Goal: Transaction & Acquisition: Purchase product/service

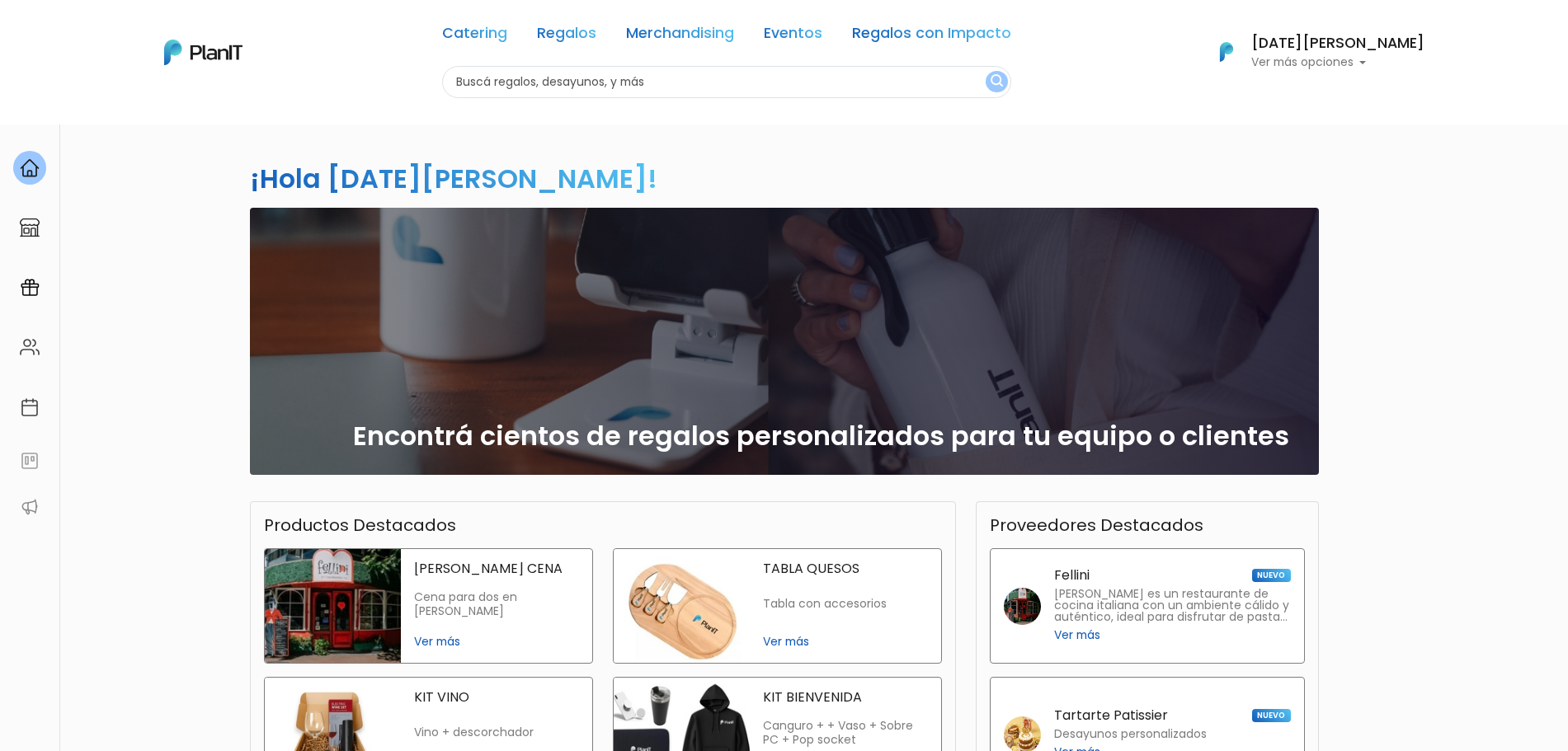
click at [1404, 60] on p "Ver más opciones" at bounding box center [1337, 63] width 173 height 12
click at [1350, 93] on span "Mis Compras" at bounding box center [1333, 97] width 85 height 19
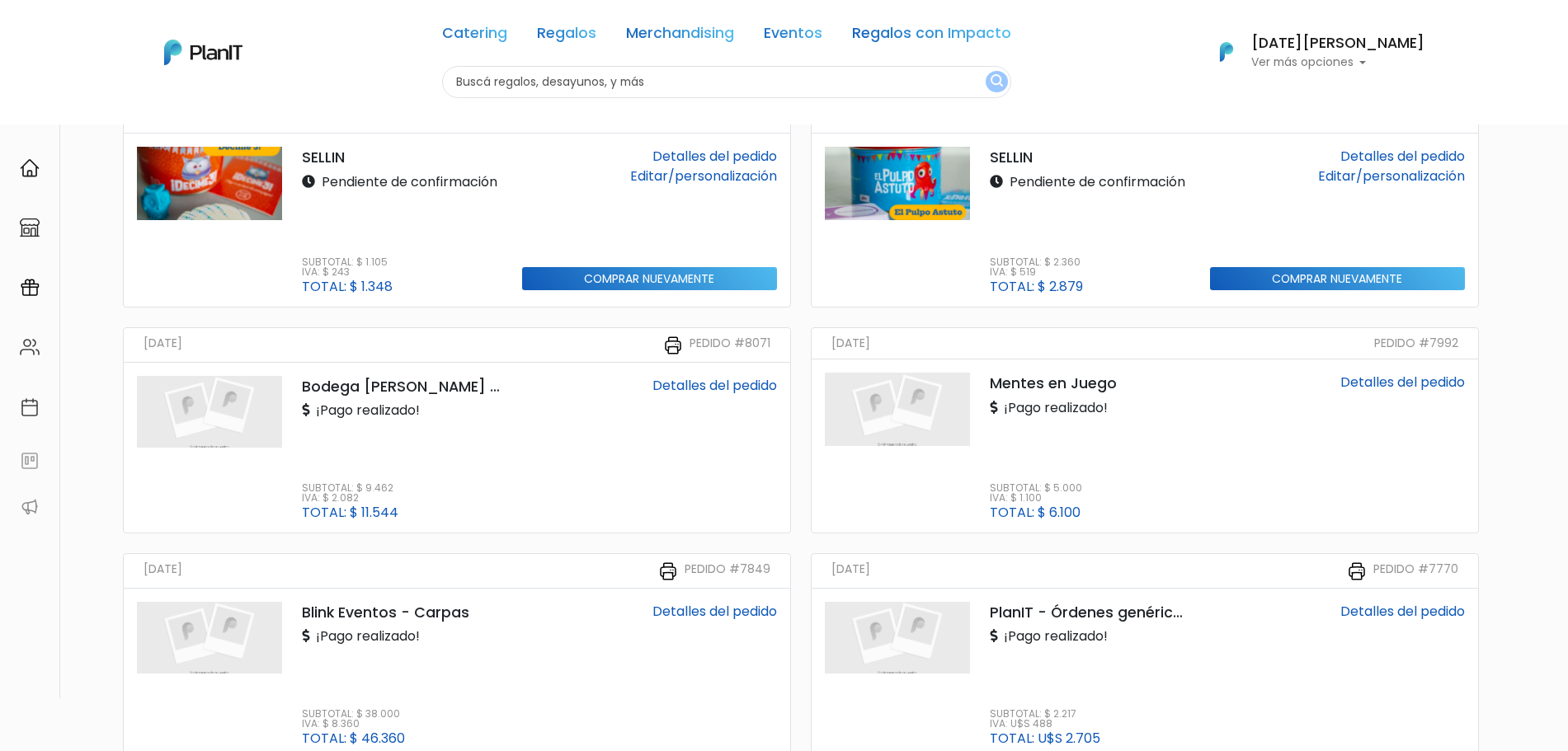
scroll to position [119, 0]
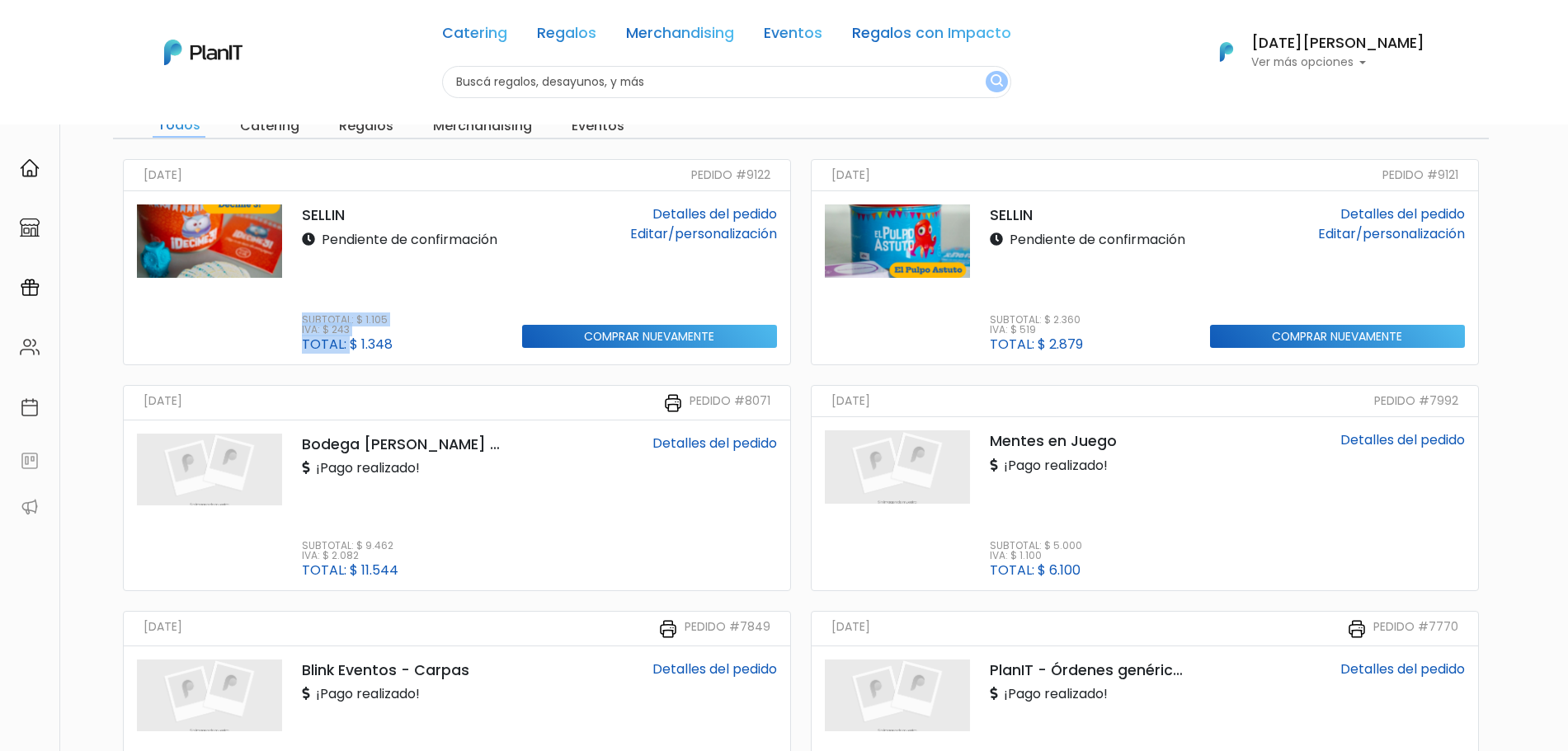
drag, startPoint x: 349, startPoint y: 344, endPoint x: 392, endPoint y: 343, distance: 43.0
click at [392, 343] on div "Subtotal: $ 1.105 IVA: $ 243 Total: $ 1.348" at bounding box center [402, 332] width 201 height 36
drag, startPoint x: 392, startPoint y: 343, endPoint x: 361, endPoint y: 345, distance: 31.1
click at [361, 345] on div "Subtotal: $ 1.105 IVA: $ 243 Total: $ 1.348" at bounding box center [402, 332] width 201 height 36
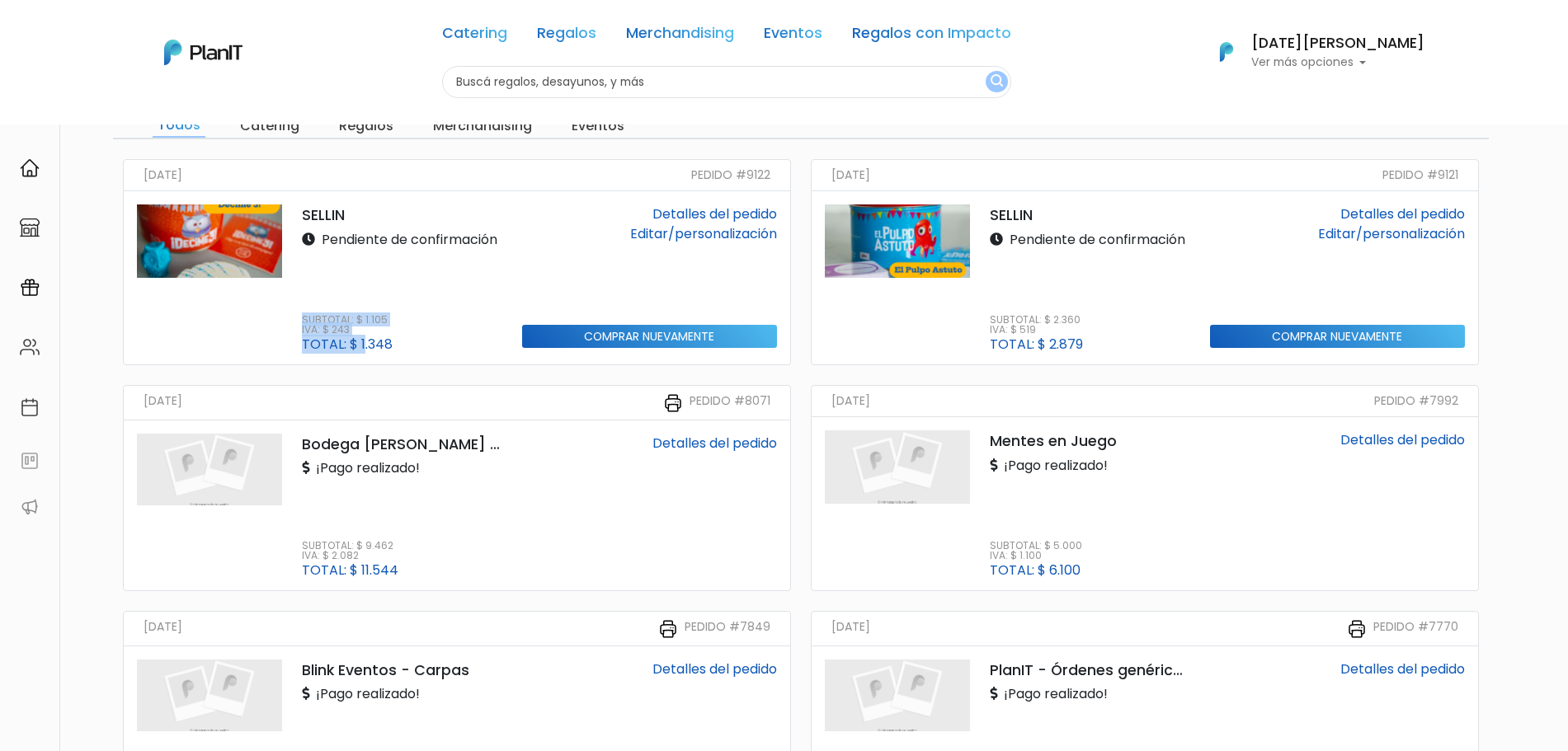
click at [361, 345] on p "Total: $ 1.348" at bounding box center [347, 345] width 91 height 14
drag, startPoint x: 391, startPoint y: 352, endPoint x: 357, endPoint y: 344, distance: 34.9
click at [357, 344] on div "SELLIN Pendiente de confirmación Subtotal: $ 1.105 IVA: $ 243 Total: $ 1.348 De…" at bounding box center [456, 277] width 666 height 173
click at [357, 344] on p "Total: $ 1.348" at bounding box center [347, 345] width 91 height 14
click at [597, 328] on input "Comprar nuevamente" at bounding box center [649, 337] width 255 height 24
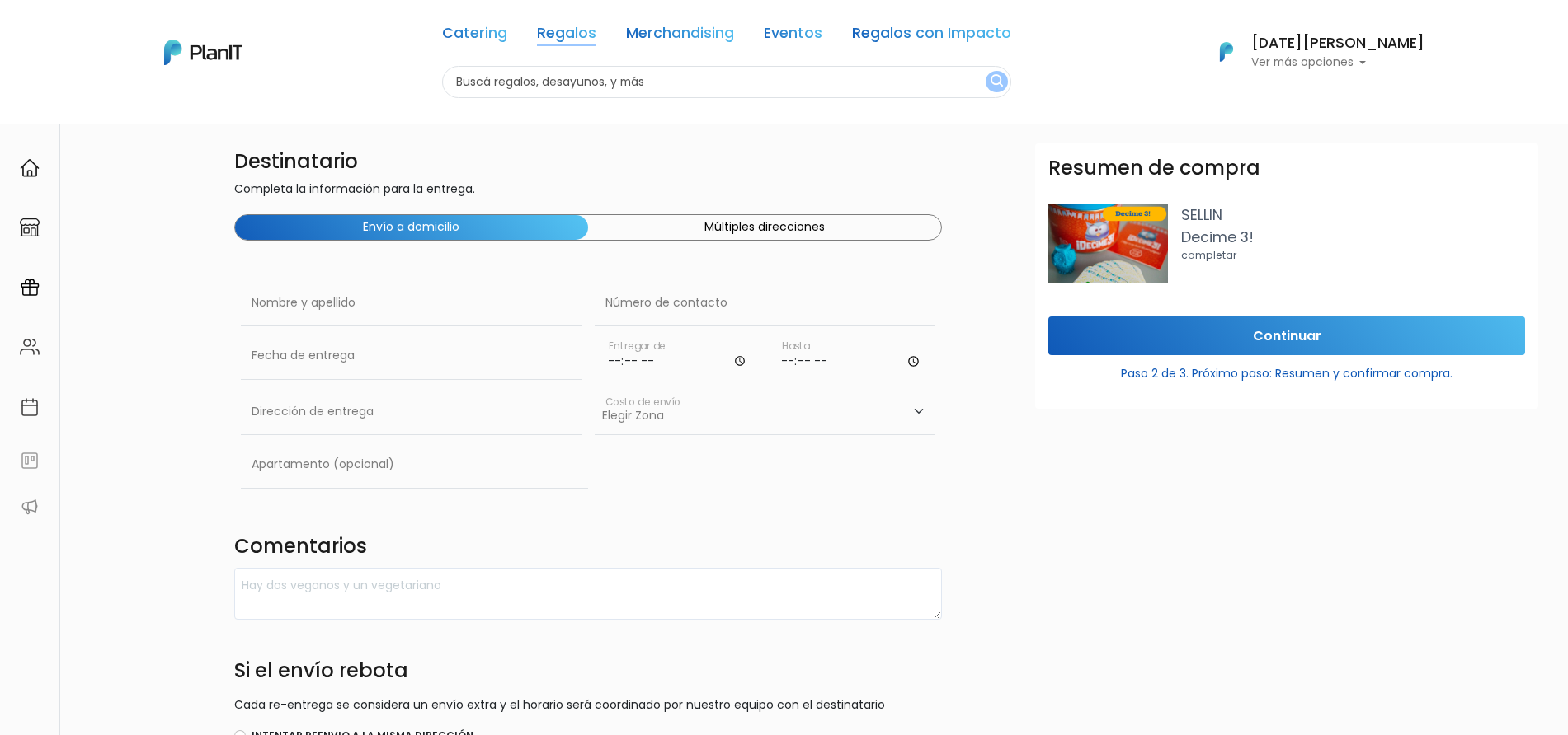
click at [597, 38] on link "Regalos" at bounding box center [566, 36] width 59 height 19
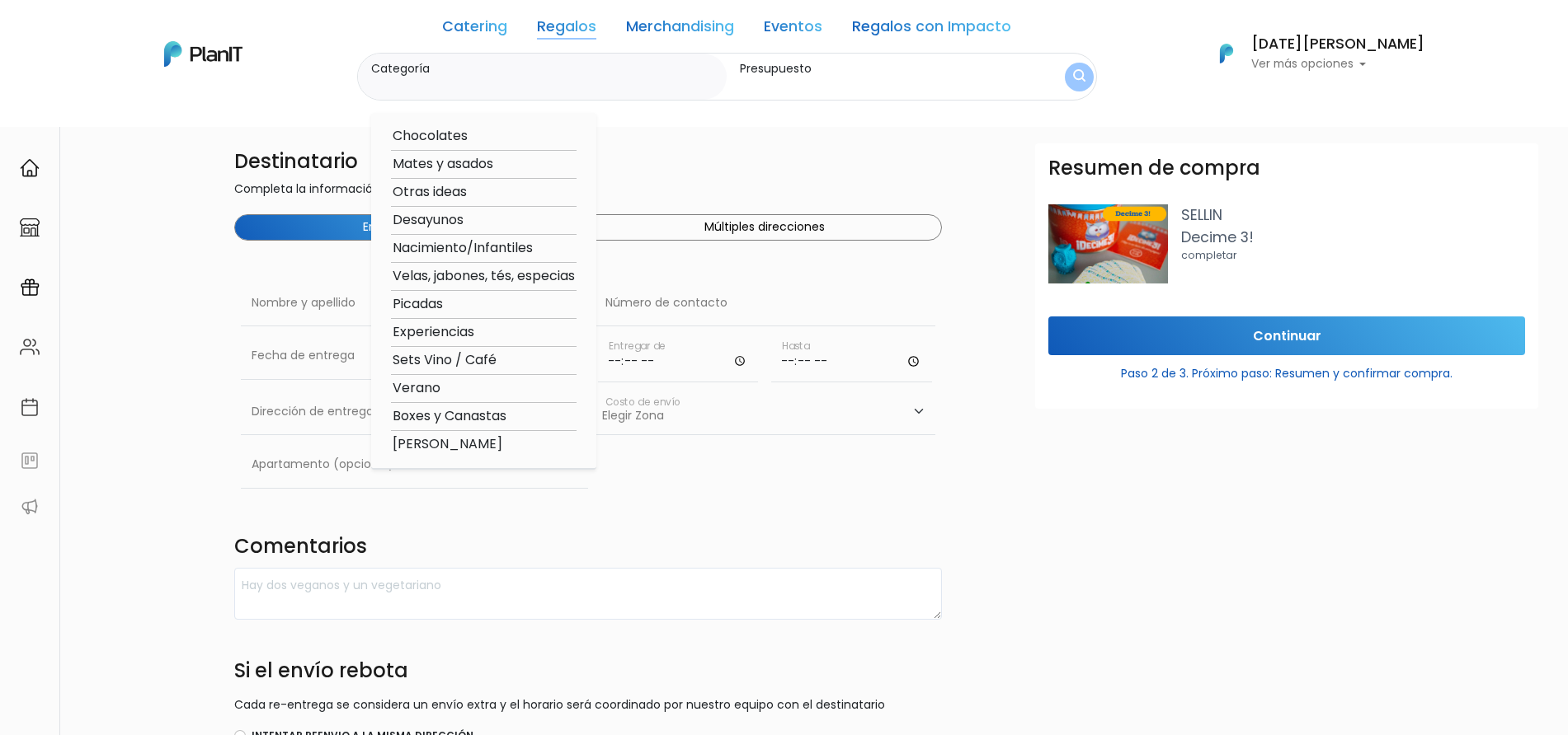
click at [466, 444] on option "[PERSON_NAME]" at bounding box center [483, 445] width 185 height 20
type input "[PERSON_NAME]"
type input "$0 - $1000"
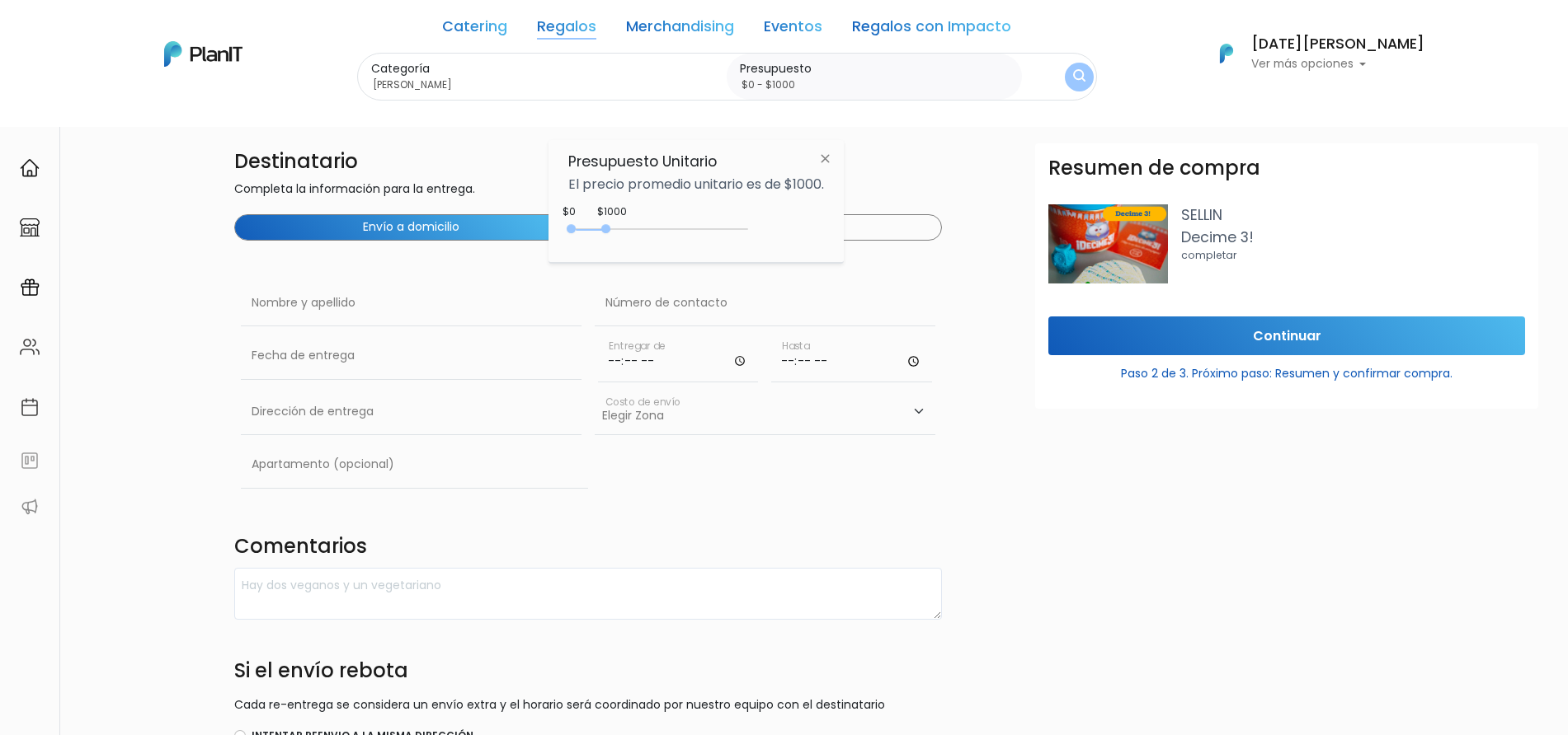
click at [674, 225] on div "0 : 1000 0 1000" at bounding box center [661, 232] width 173 height 16
click at [695, 231] on div "0 : 2850 0 2850" at bounding box center [661, 232] width 173 height 16
click at [1092, 81] on button "submit" at bounding box center [1078, 76] width 31 height 31
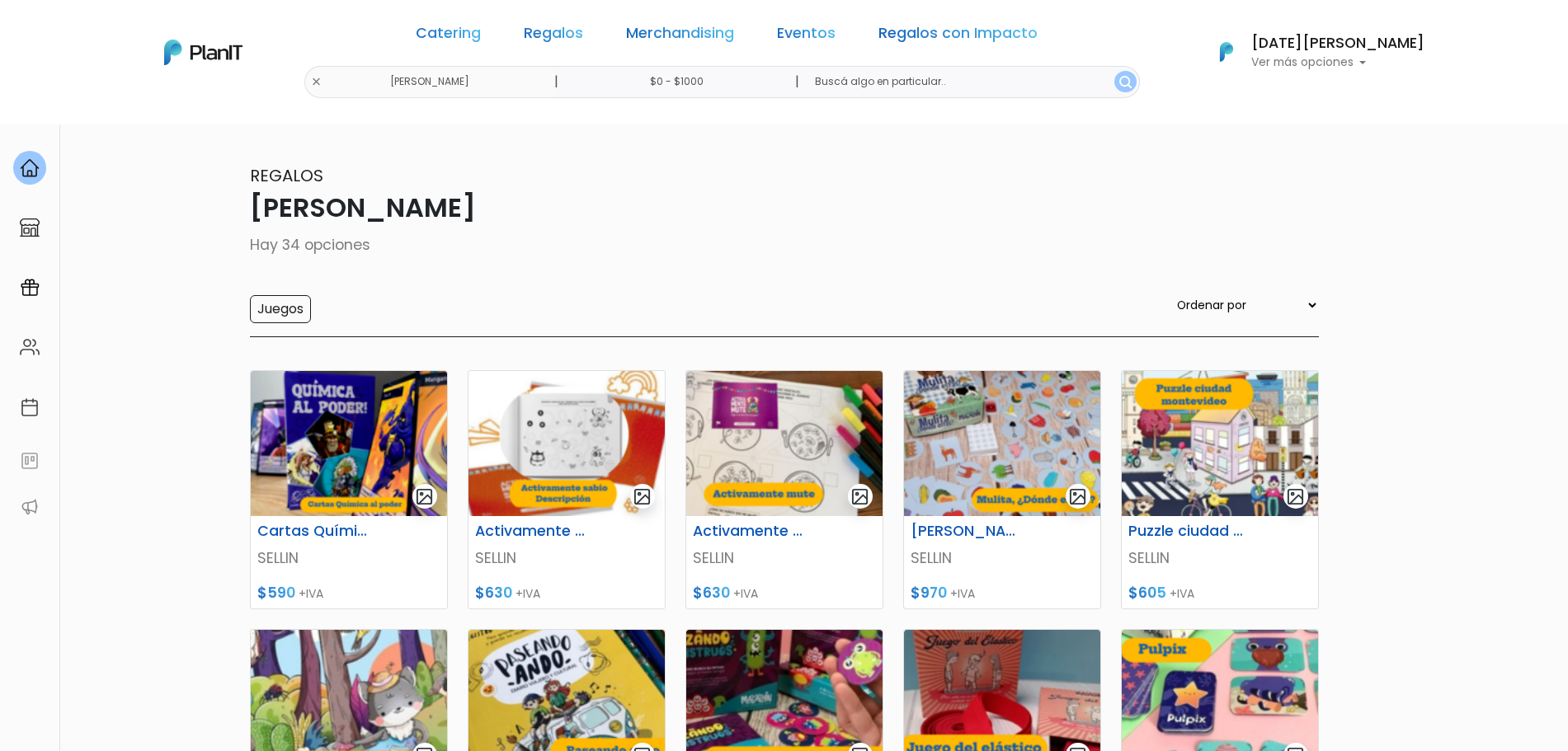
click at [1119, 84] on img "submit" at bounding box center [1125, 82] width 13 height 13
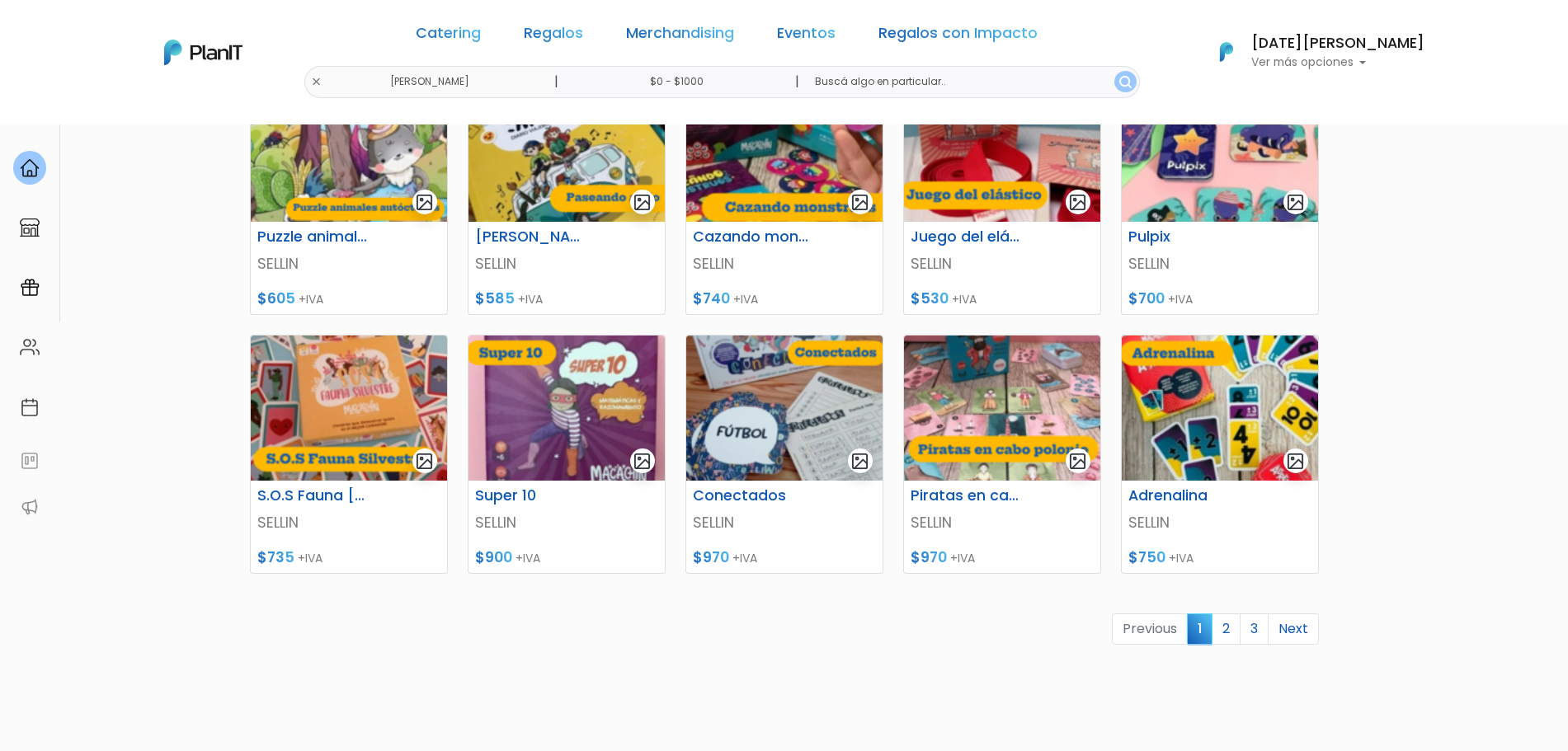
scroll to position [639, 0]
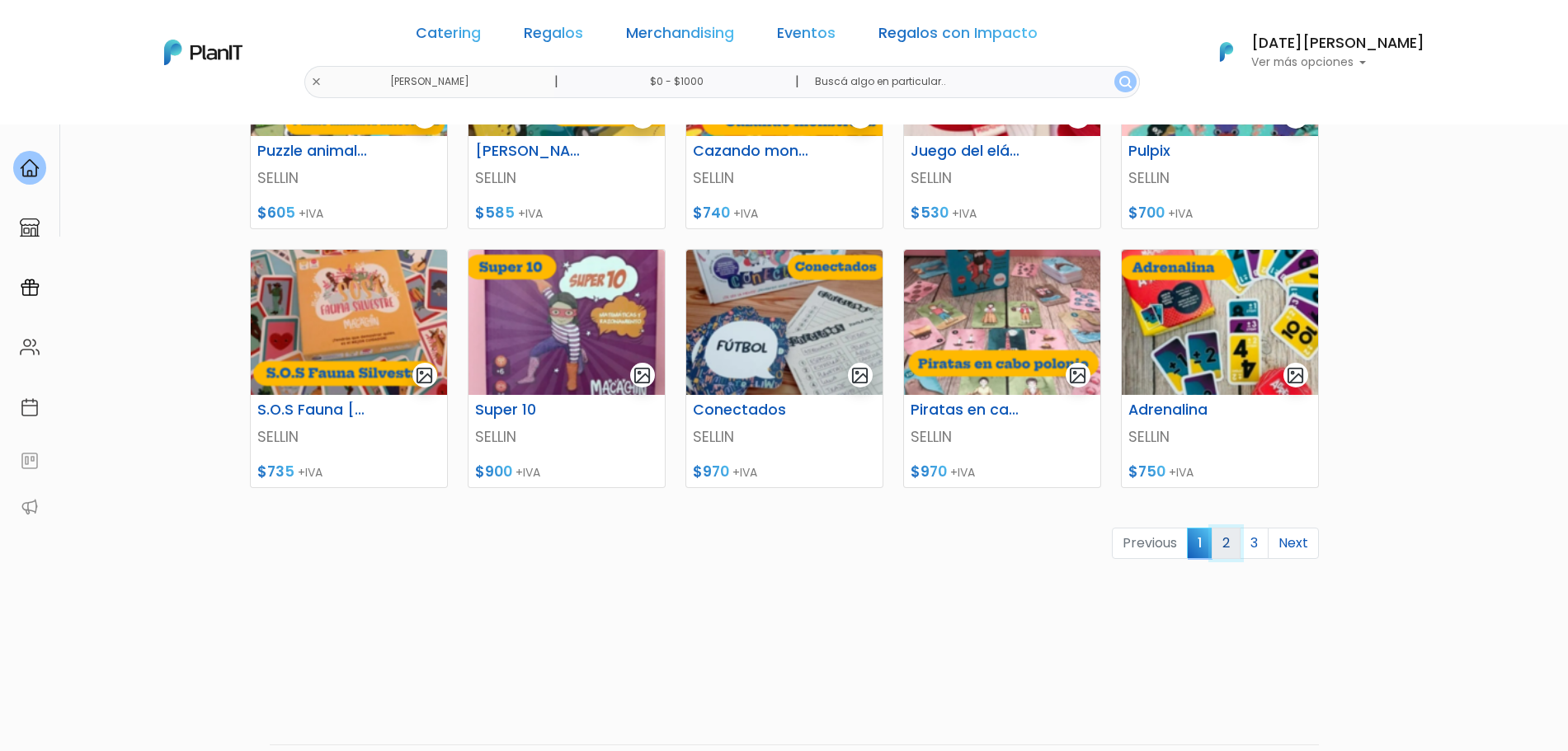
click at [1224, 541] on link "2" at bounding box center [1226, 543] width 29 height 31
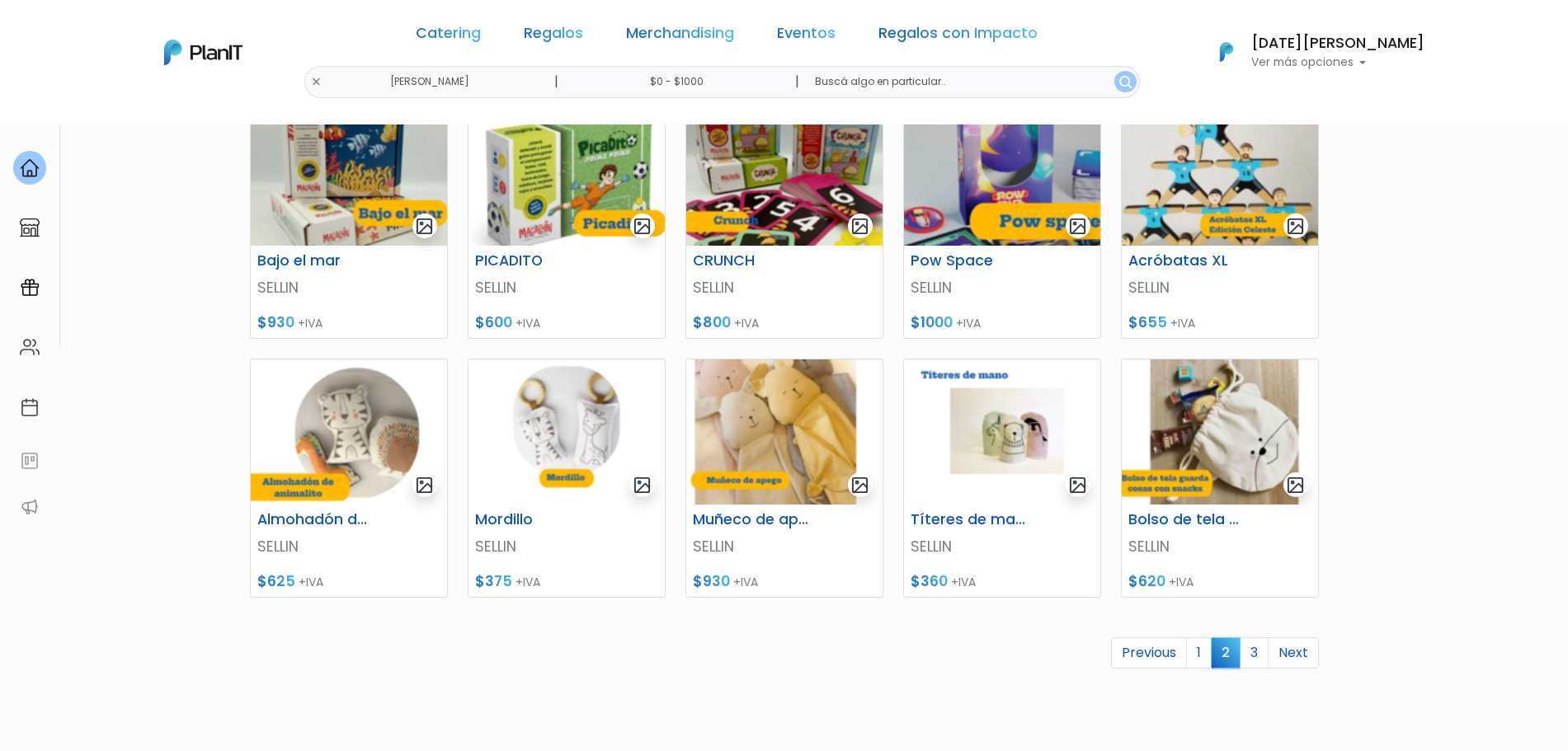
scroll to position [593, 0]
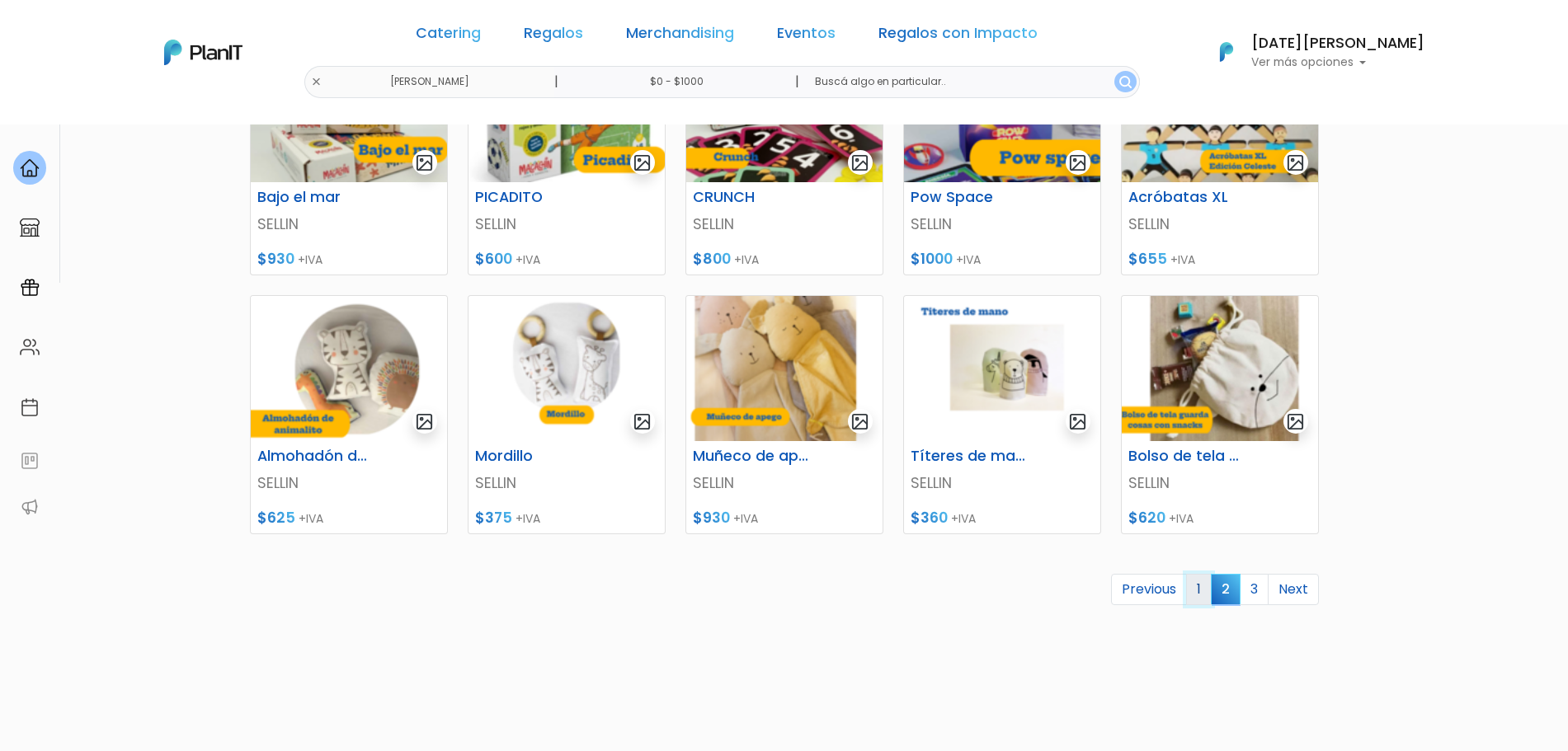
click at [1208, 586] on link "1" at bounding box center [1198, 589] width 25 height 31
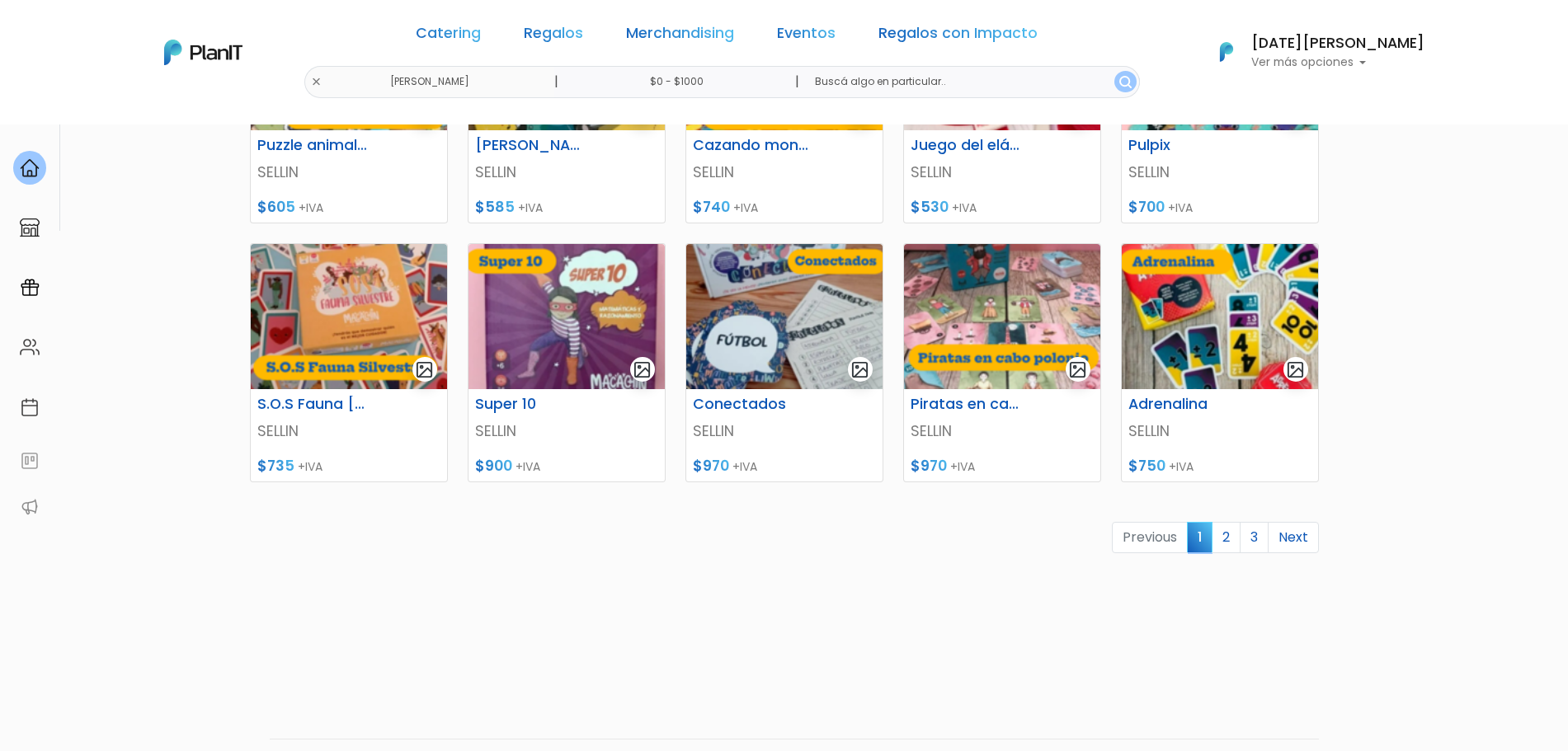
scroll to position [692, 0]
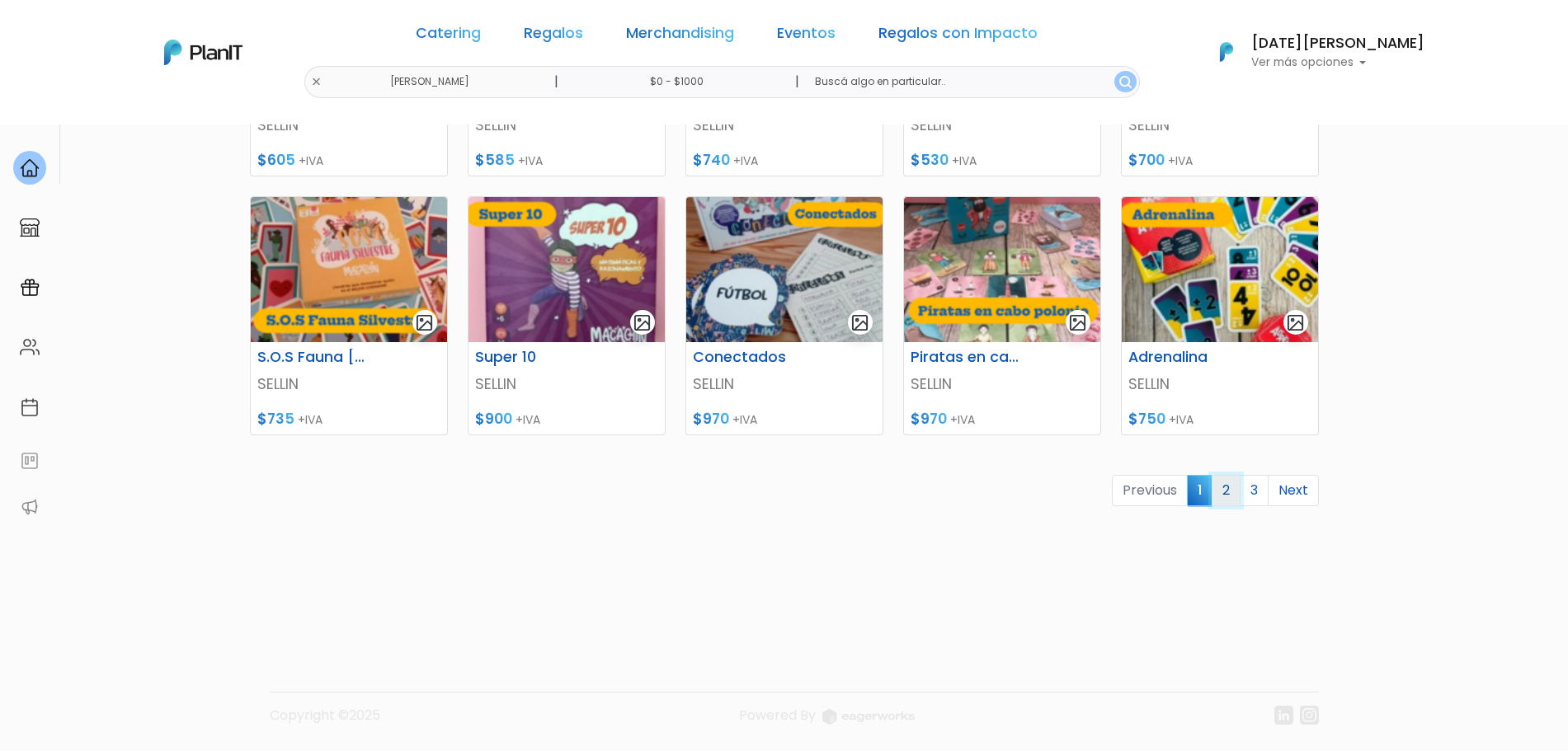
click at [1232, 488] on link "2" at bounding box center [1226, 490] width 29 height 31
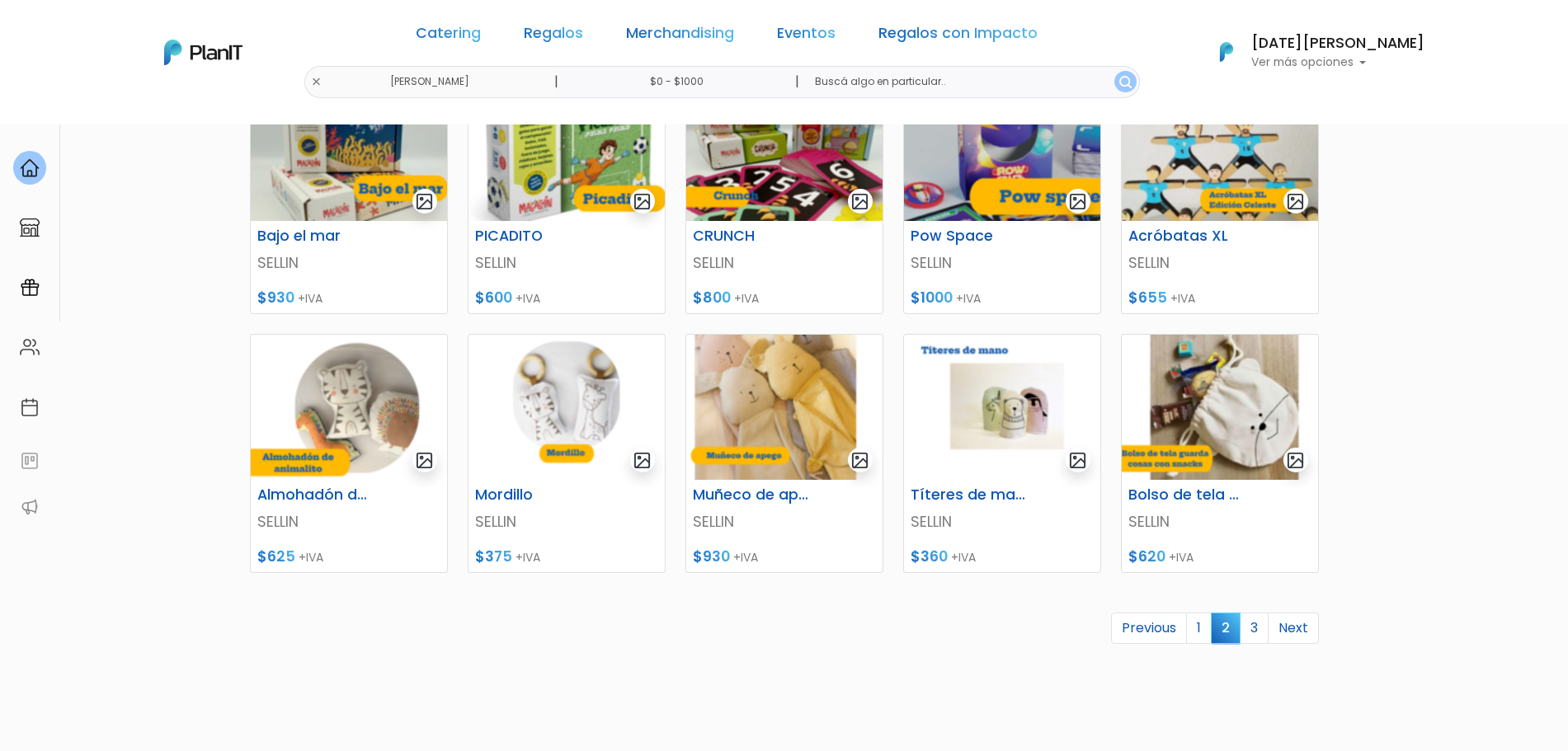
scroll to position [560, 0]
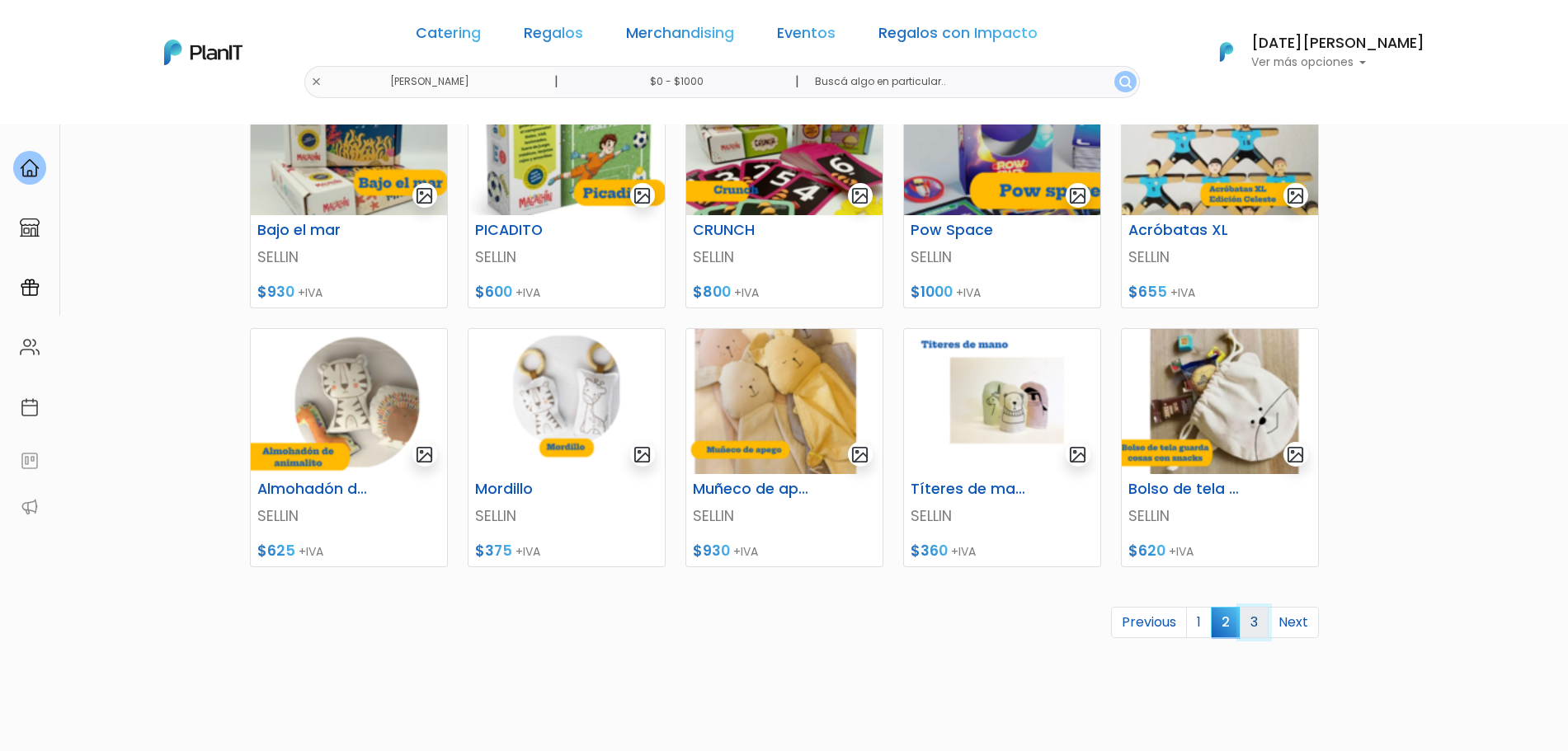
click at [1254, 633] on link "3" at bounding box center [1254, 622] width 29 height 31
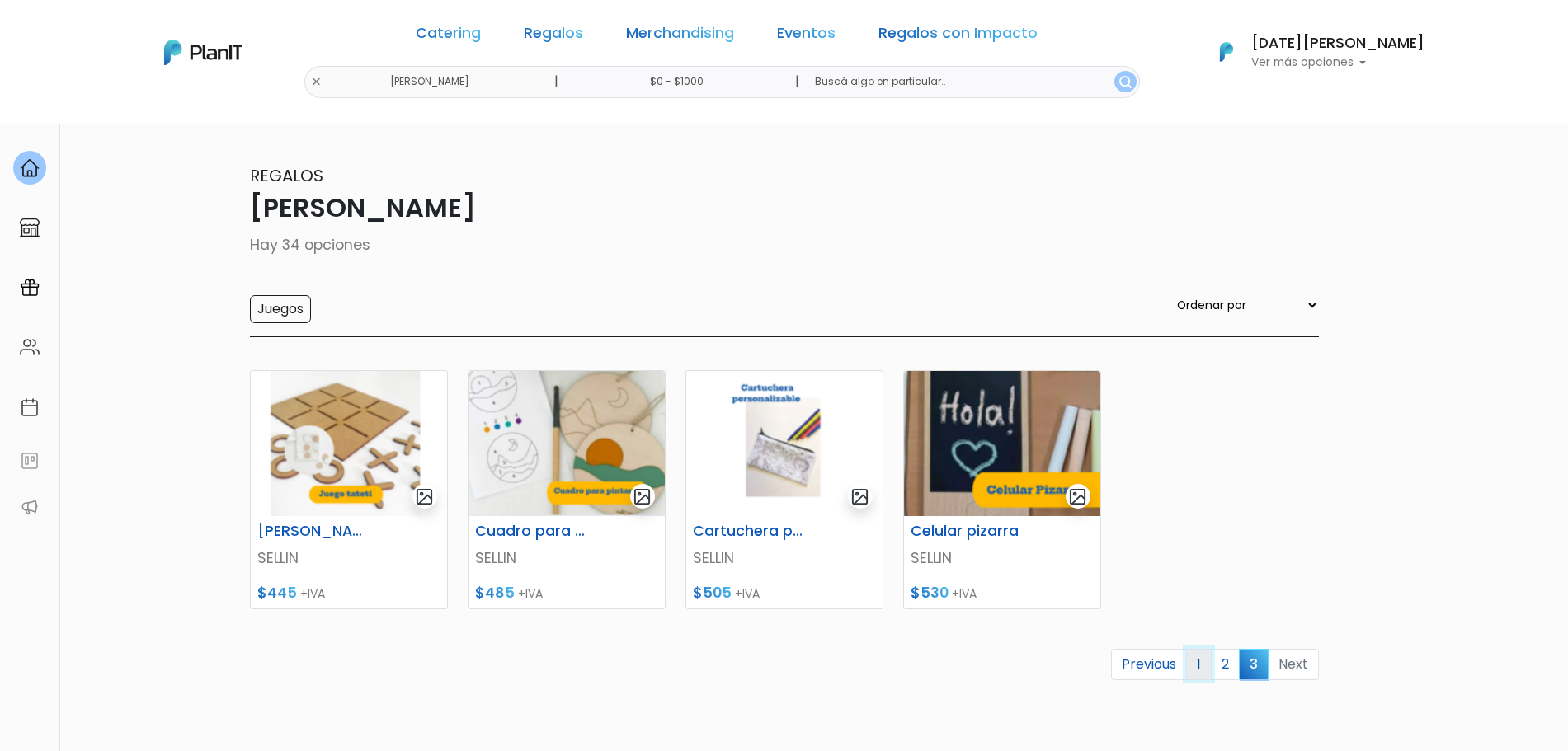
click at [1203, 661] on link "1" at bounding box center [1198, 664] width 25 height 31
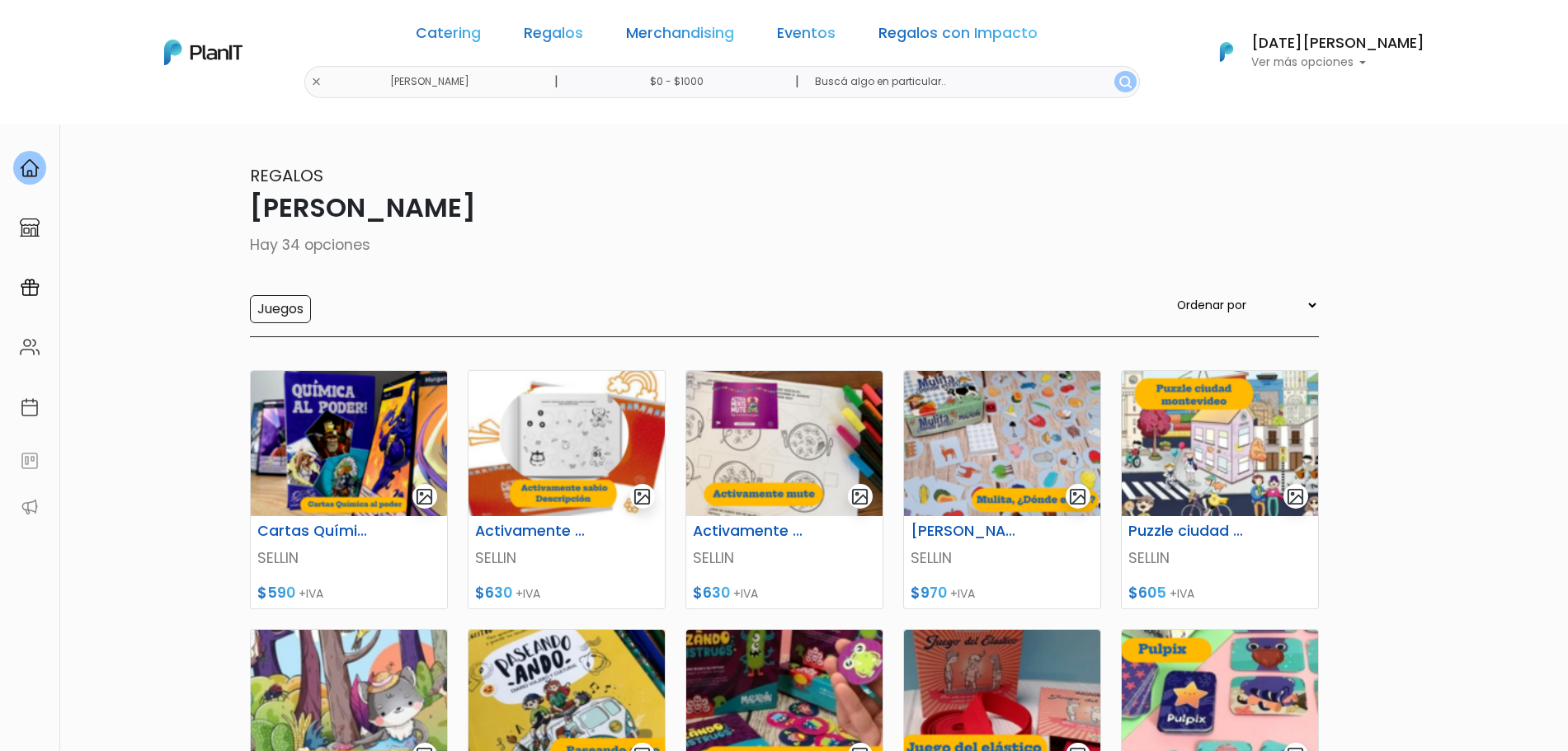
click at [721, 85] on input "$0 - $1000" at bounding box center [679, 82] width 250 height 32
click at [653, 212] on div "$1000 $0 0 : 1000 0 1000 0,1000" at bounding box center [696, 228] width 256 height 33
click at [646, 221] on div "0 : 1000 0 1000 0,1000" at bounding box center [661, 228] width 173 height 19
click at [640, 227] on div "0 : 1000 0 1000" at bounding box center [661, 228] width 173 height 16
click at [664, 217] on div "$1000 $0 0 : 1850 0 1850 0,1850" at bounding box center [696, 228] width 256 height 33
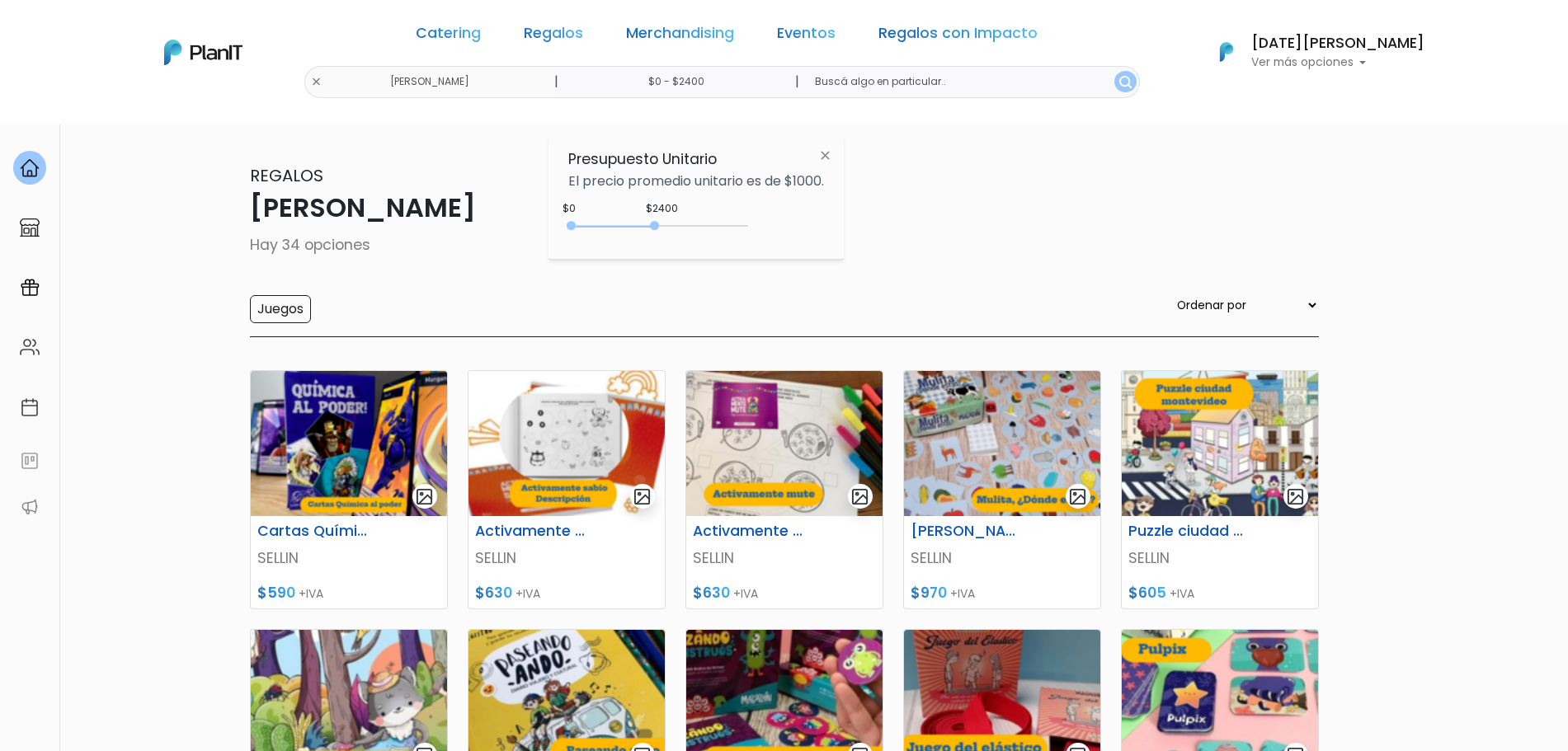
type input "$0 - $2350"
drag, startPoint x: 636, startPoint y: 222, endPoint x: 657, endPoint y: 224, distance: 21.1
click at [657, 224] on div at bounding box center [654, 225] width 9 height 9
click at [1119, 83] on img "submit" at bounding box center [1125, 82] width 13 height 13
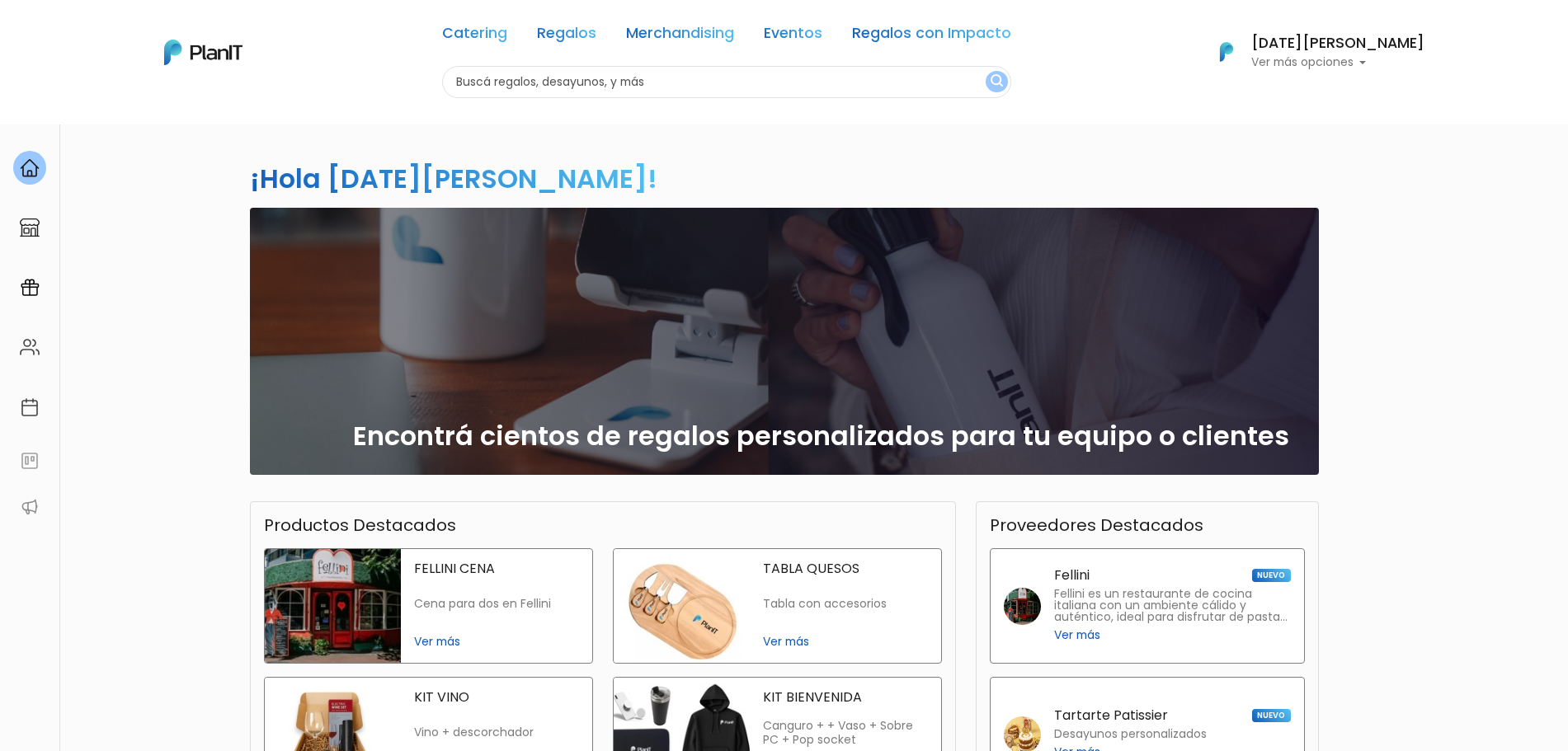
click at [1310, 48] on h6 "[DATE][PERSON_NAME]" at bounding box center [1337, 44] width 173 height 15
click at [1291, 246] on link "Cerrar Sesión" at bounding box center [1351, 244] width 146 height 33
